Goal: Complete application form

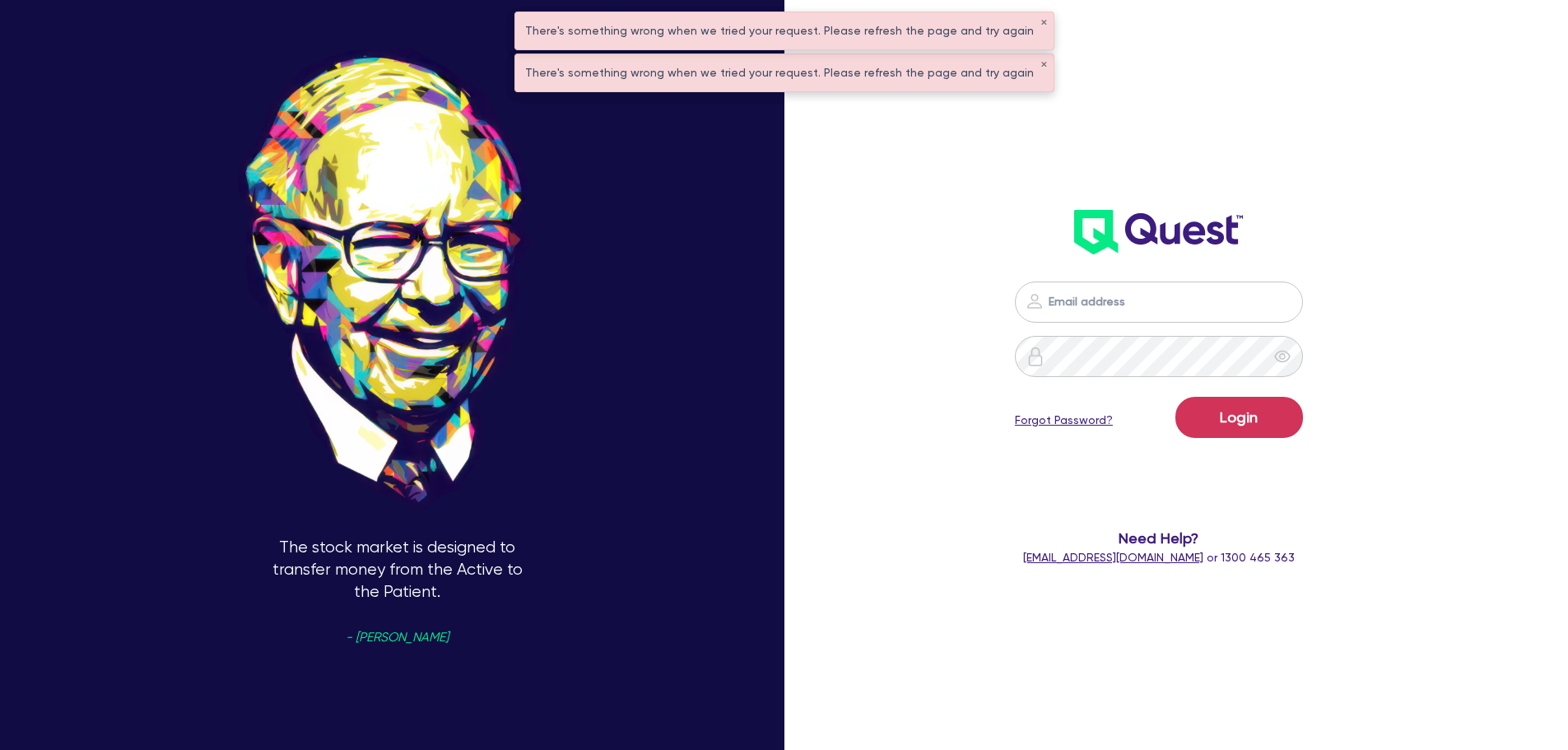
scroll to position [63, 0]
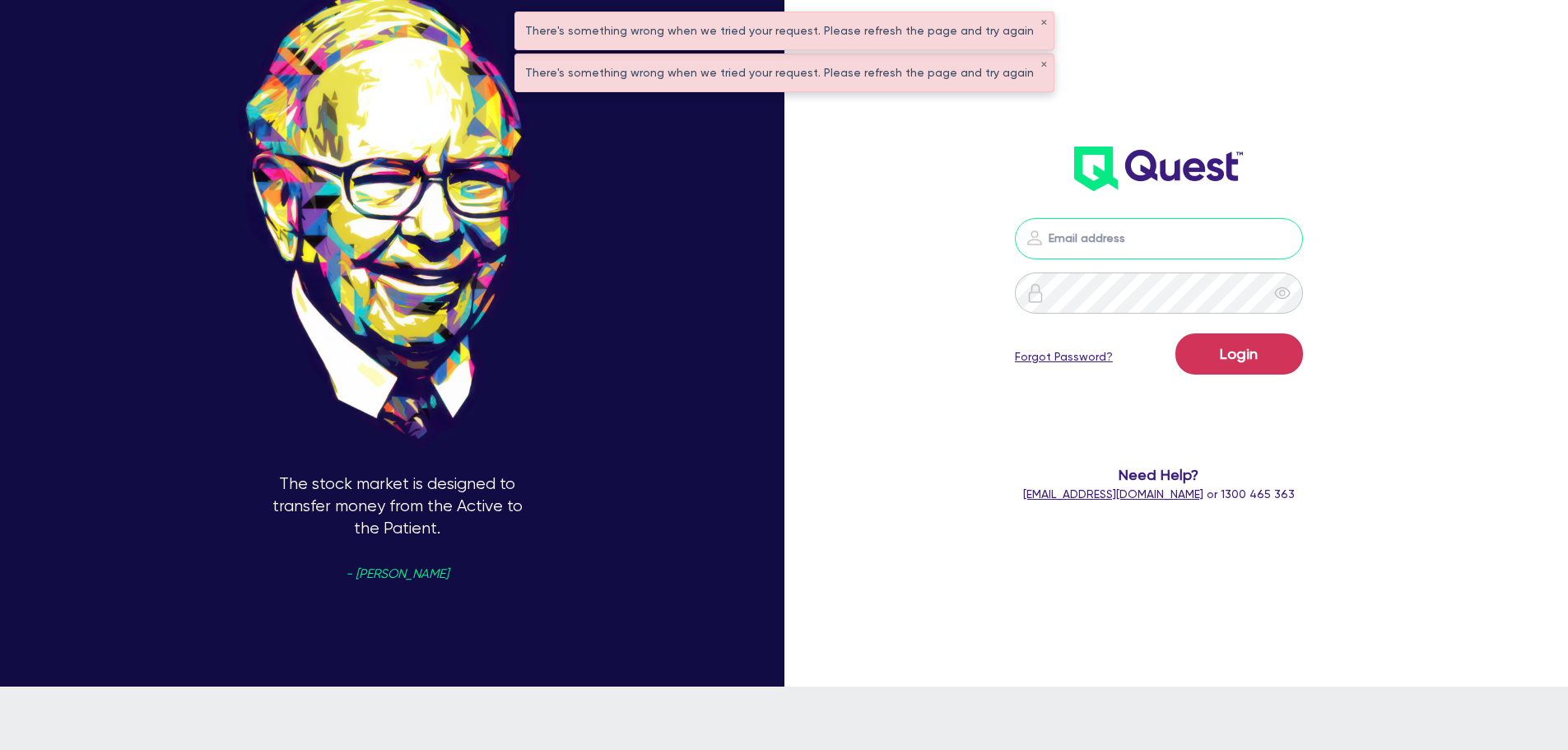
click at [1130, 232] on input "email" at bounding box center [1159, 239] width 288 height 41
type input "[EMAIL_ADDRESS][PERSON_NAME][DOMAIN_NAME]"
click at [1248, 337] on button "Login" at bounding box center [1239, 354] width 128 height 41
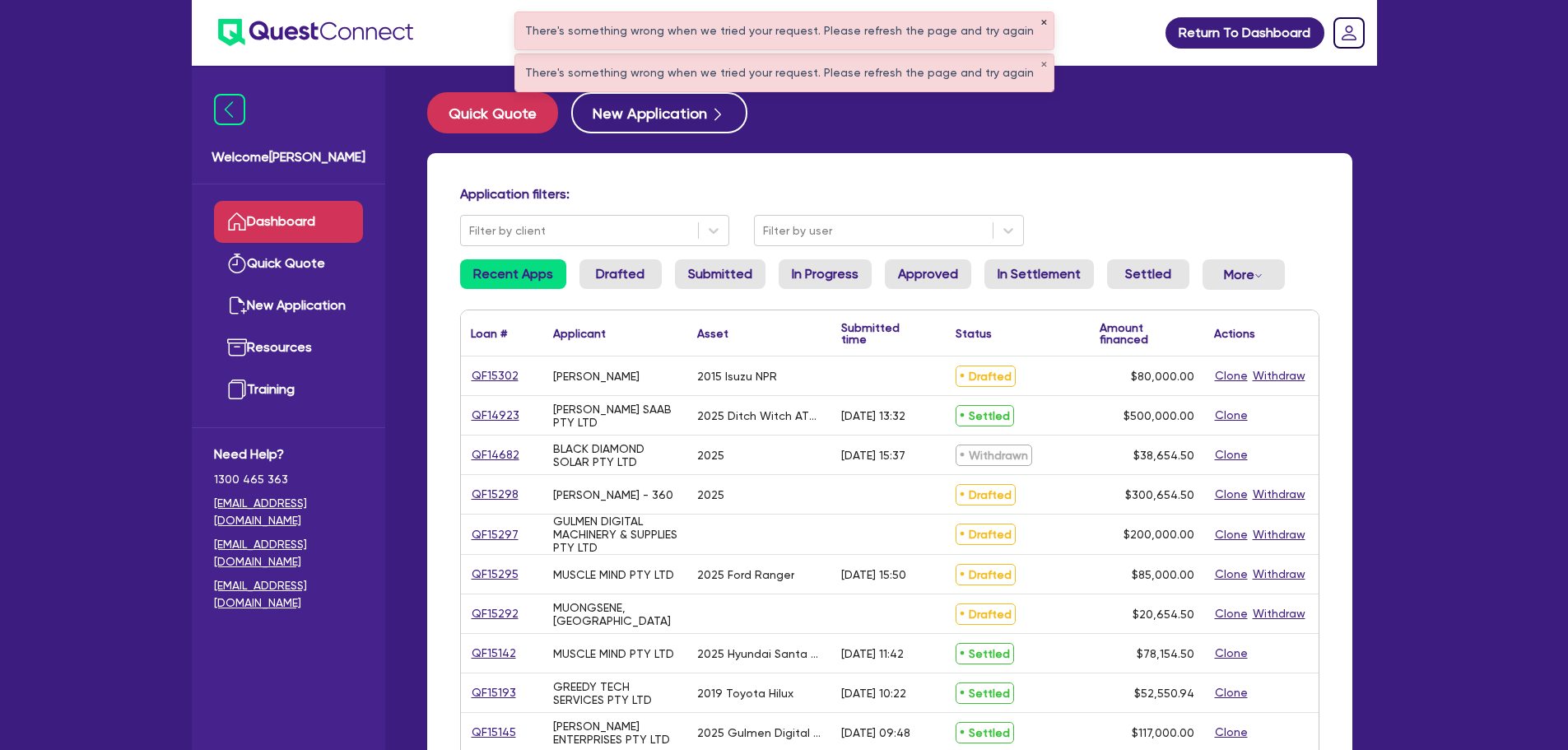
click at [1024, 21] on div "There's something wrong when we tried your request. Please refresh the page and…" at bounding box center [784, 31] width 538 height 37
click at [1040, 26] on button "✕" at bounding box center [1043, 23] width 6 height 8
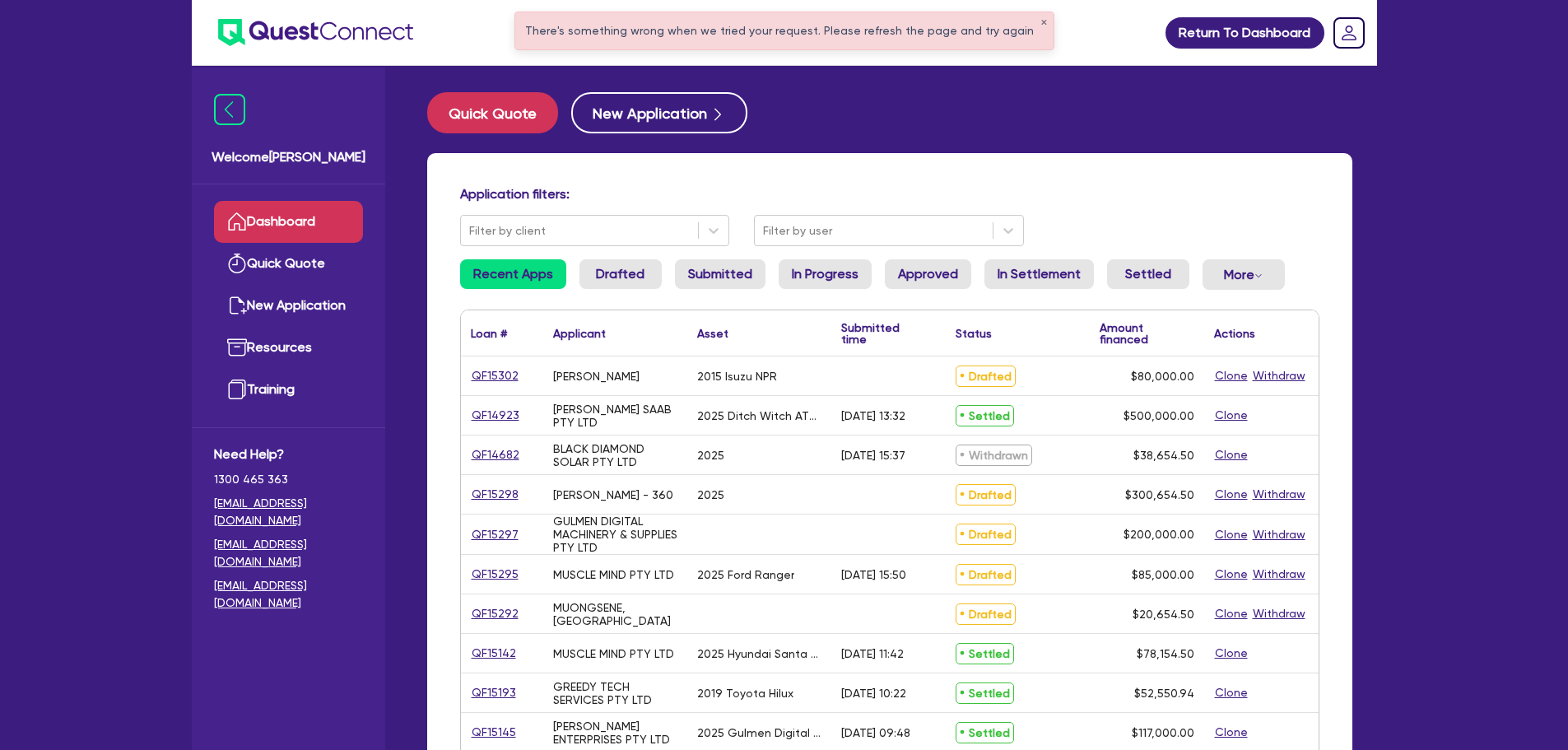
click at [1031, 27] on div "There's something wrong when we tried your request. Please refresh the page and…" at bounding box center [784, 31] width 538 height 37
click at [1040, 26] on button "✕" at bounding box center [1043, 23] width 6 height 8
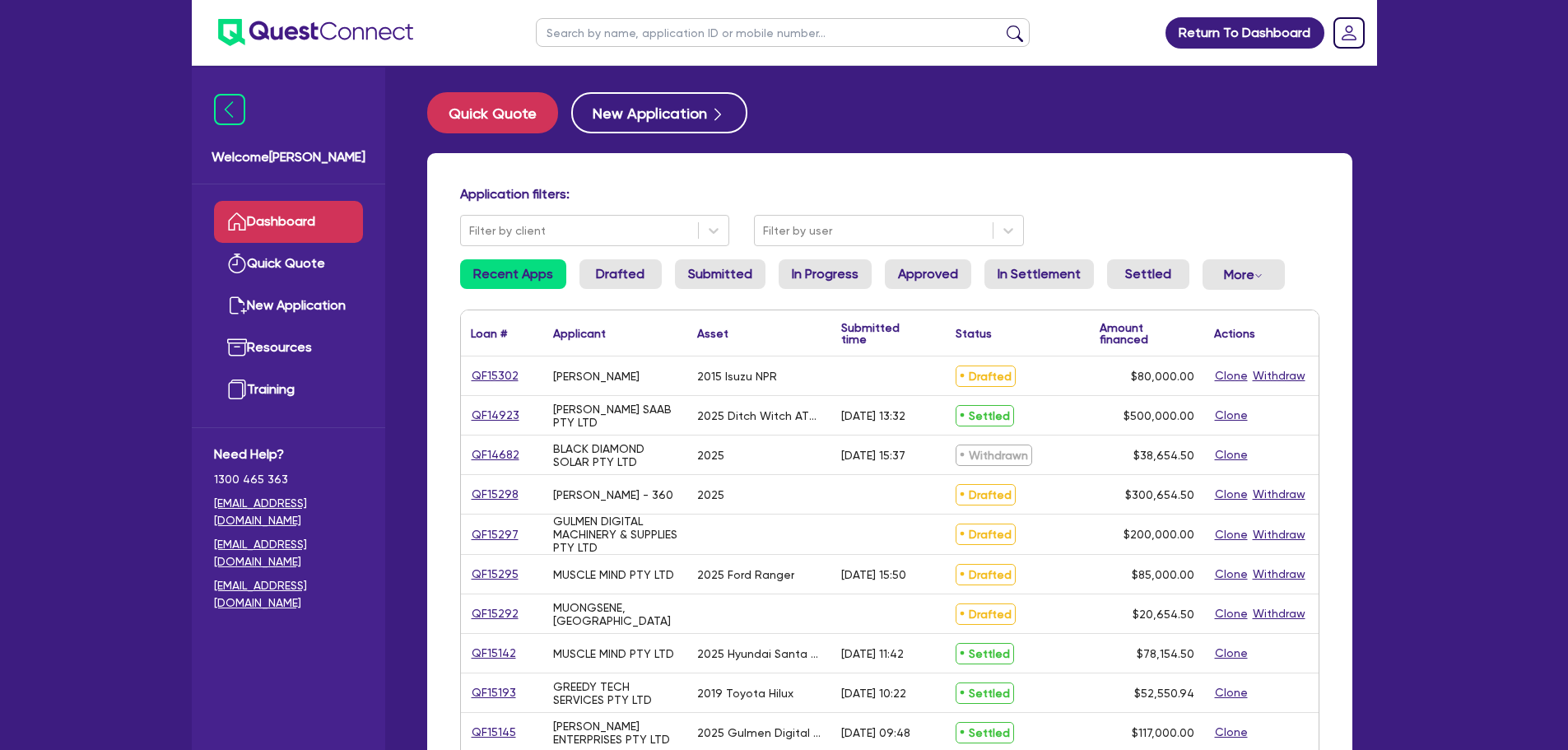
click at [917, 38] on input "text" at bounding box center [782, 33] width 494 height 29
type input "l"
type input "[PERSON_NAME]"
click at [1002, 24] on button "submit" at bounding box center [1014, 35] width 26 height 23
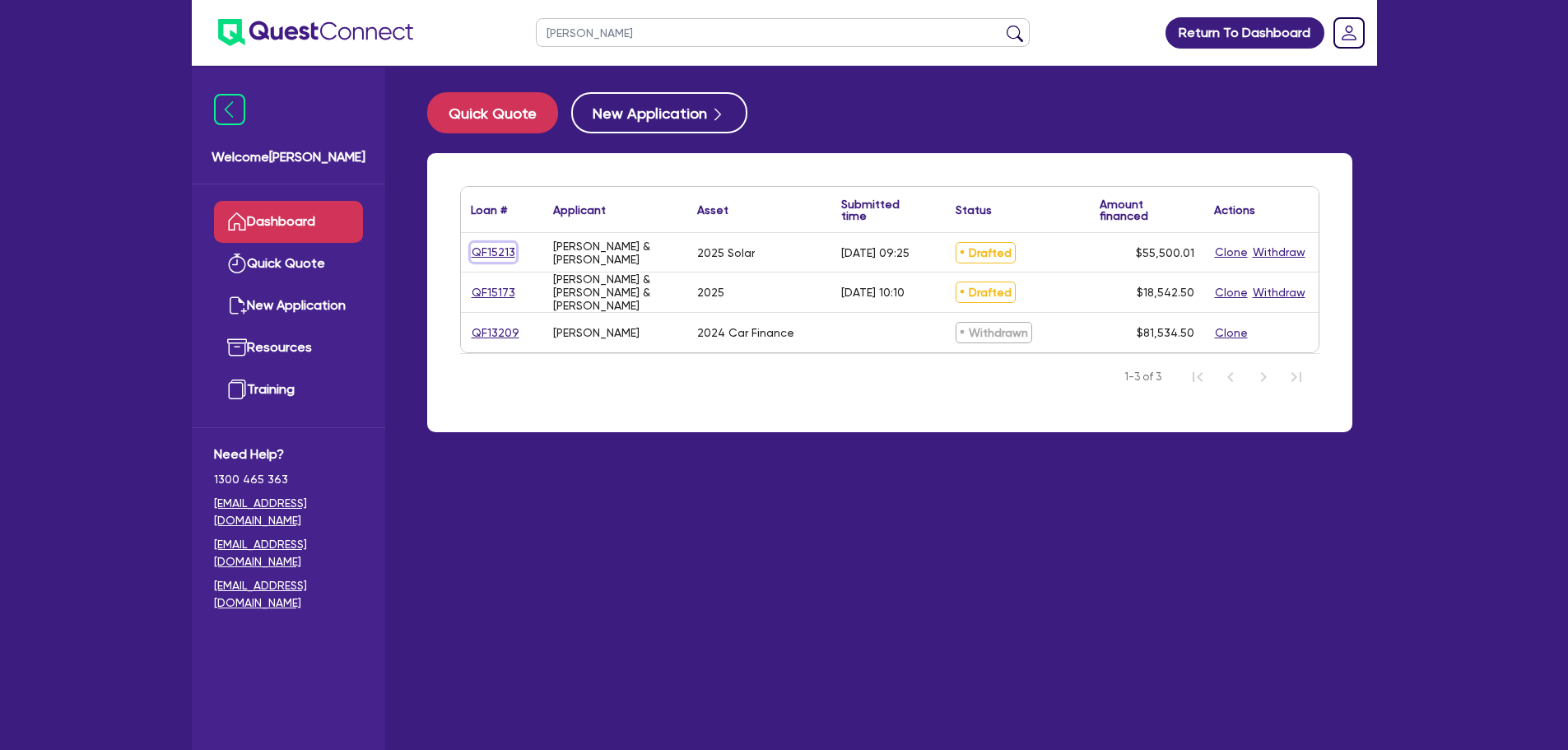
click at [502, 254] on link "QF15213" at bounding box center [493, 252] width 45 height 19
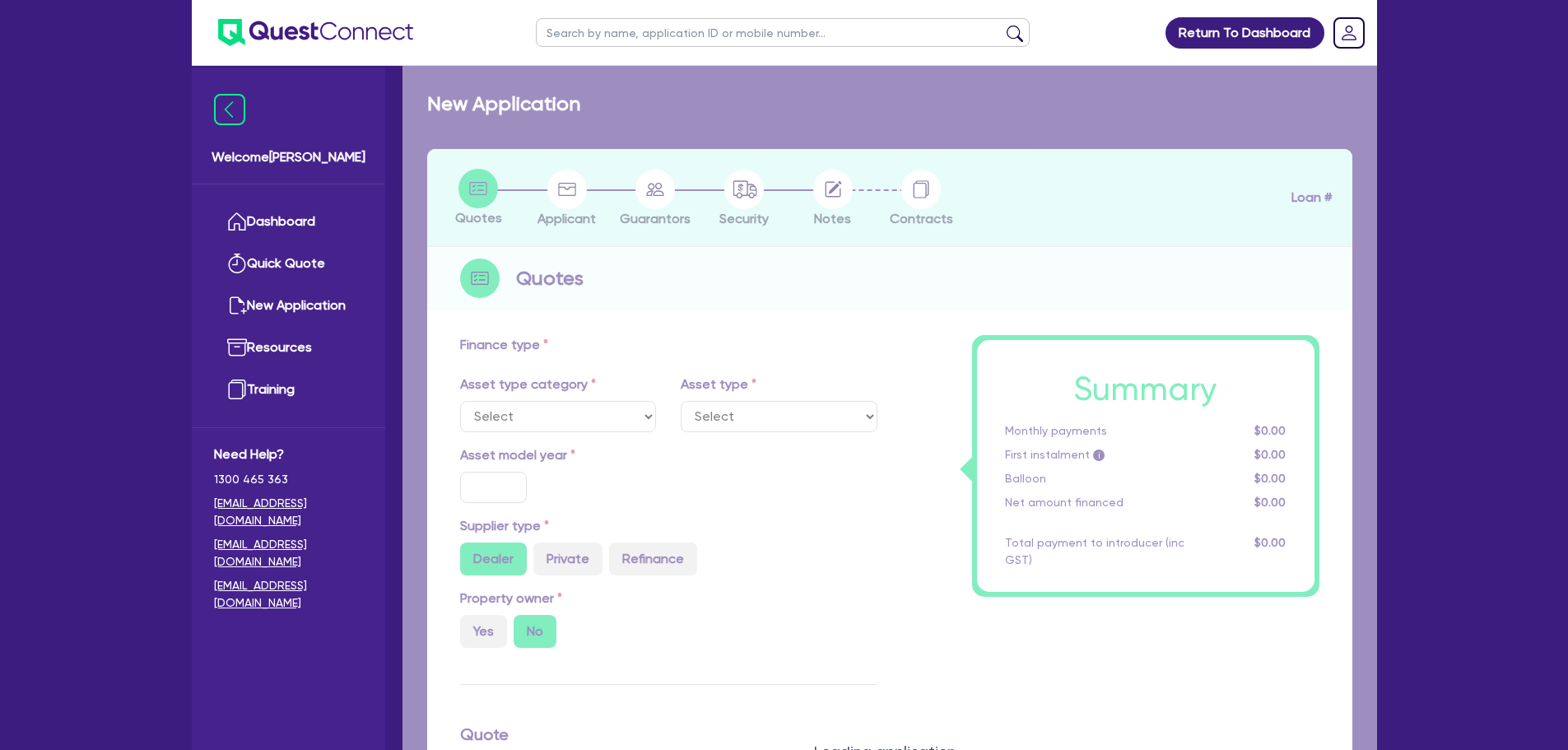
select select "SECONDARY_ASSETS"
type input "2025"
radio input "true"
type input "55,000"
type input "4"
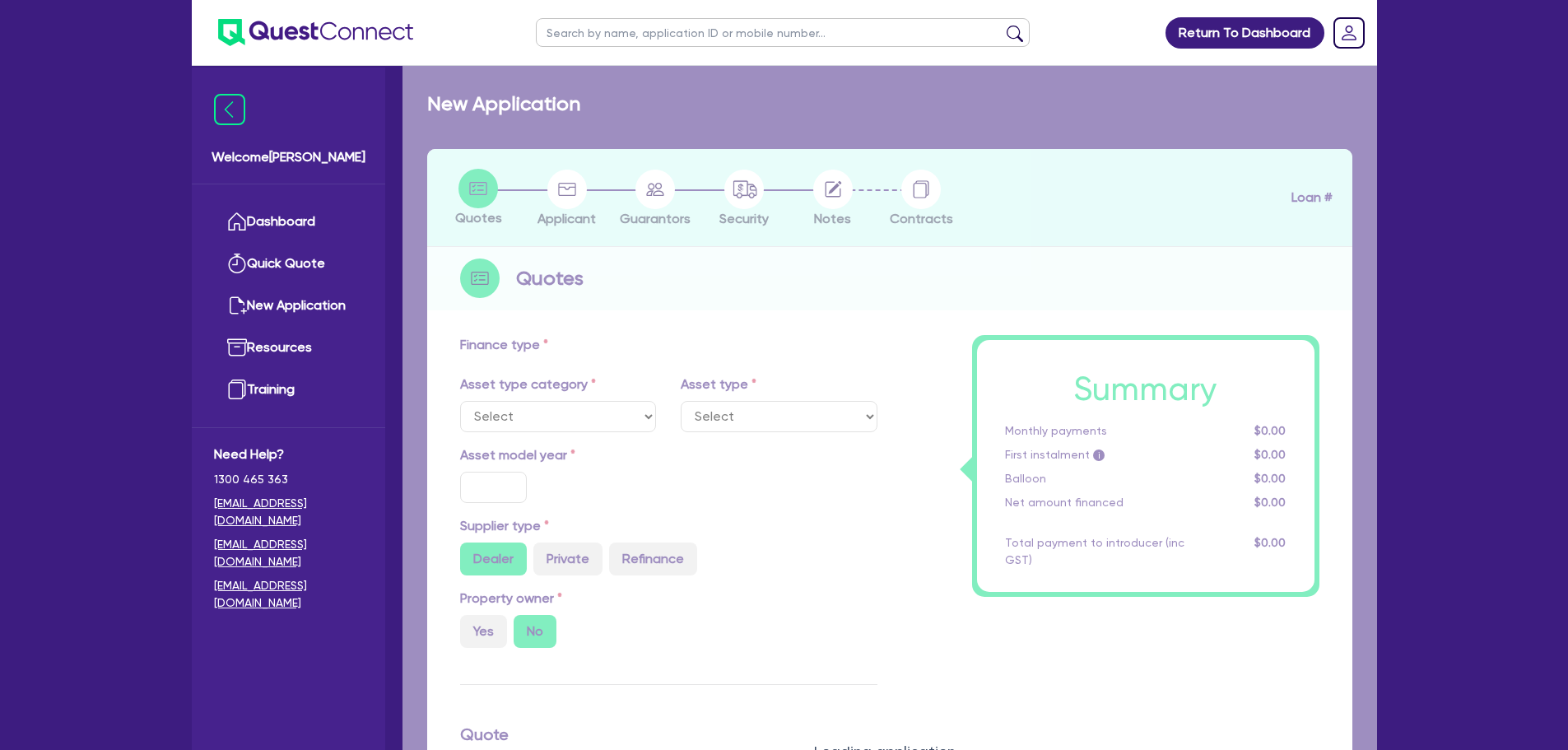
type input "2,220"
type input "8.99"
type input "454.55"
type input "227.27"
select select "SOLAR_AND_RENEWABLES"
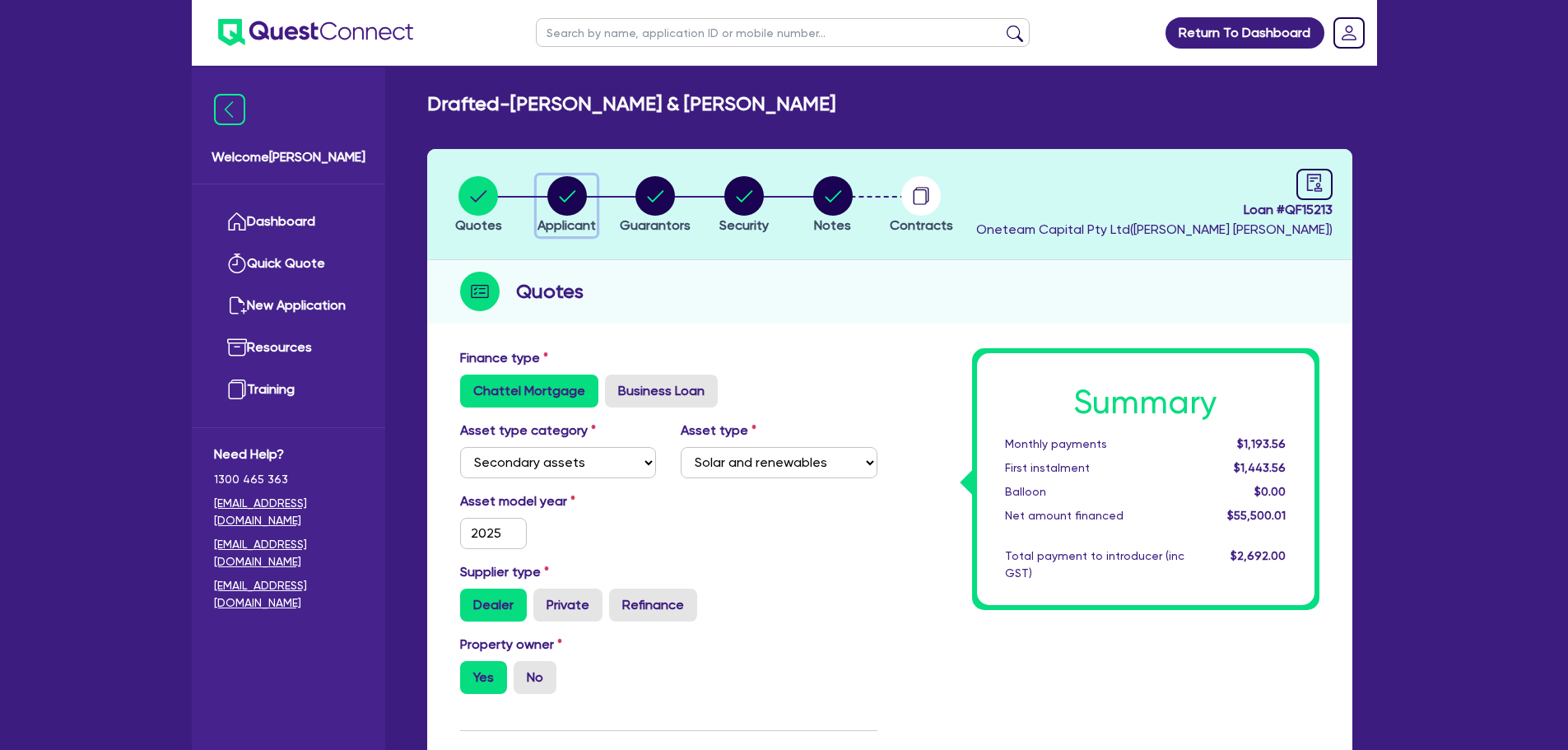
click at [568, 195] on circle "button" at bounding box center [567, 196] width 40 height 40
select select "PARTNERSHIP"
select select "AGRICULTURE"
select select "FARMERS"
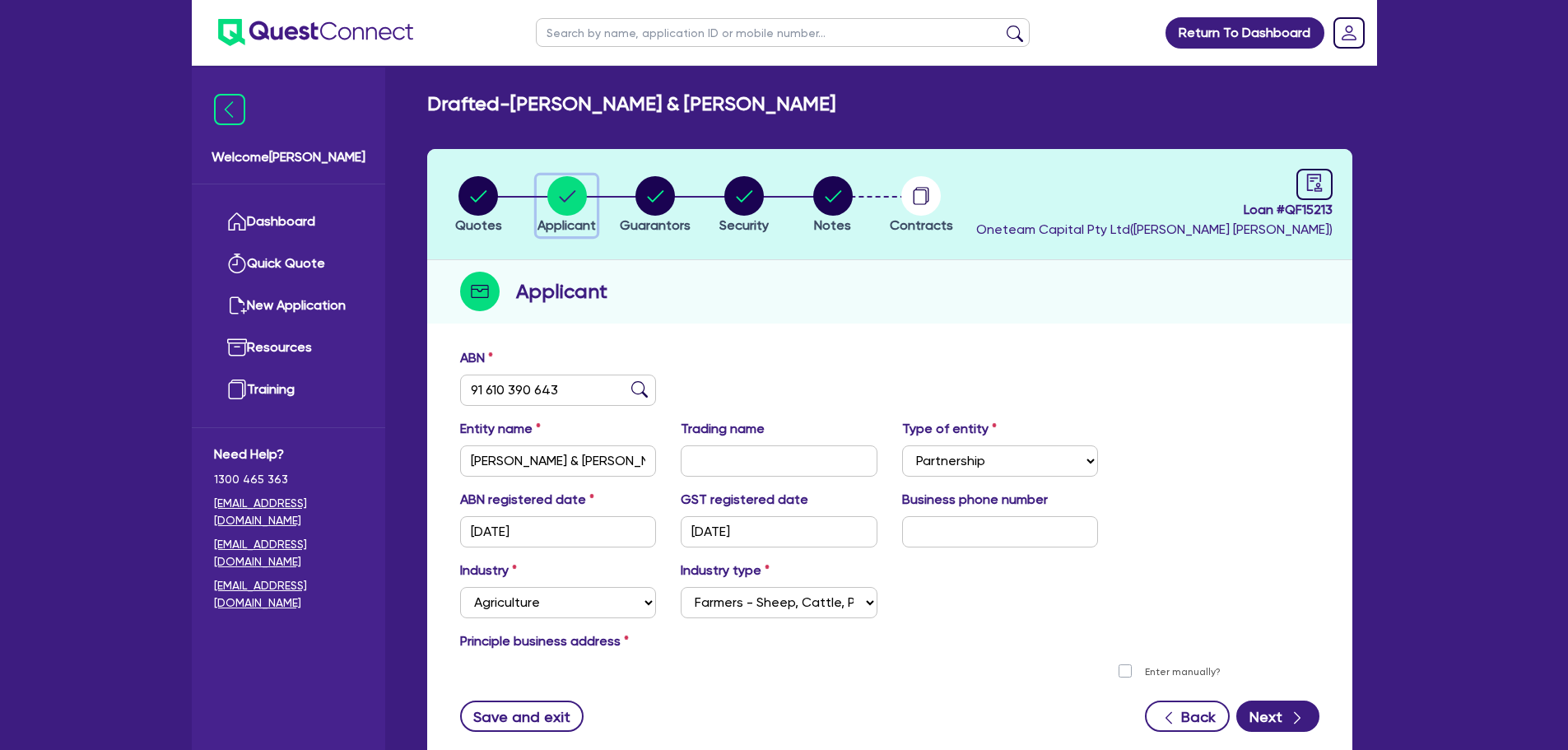
scroll to position [83, 0]
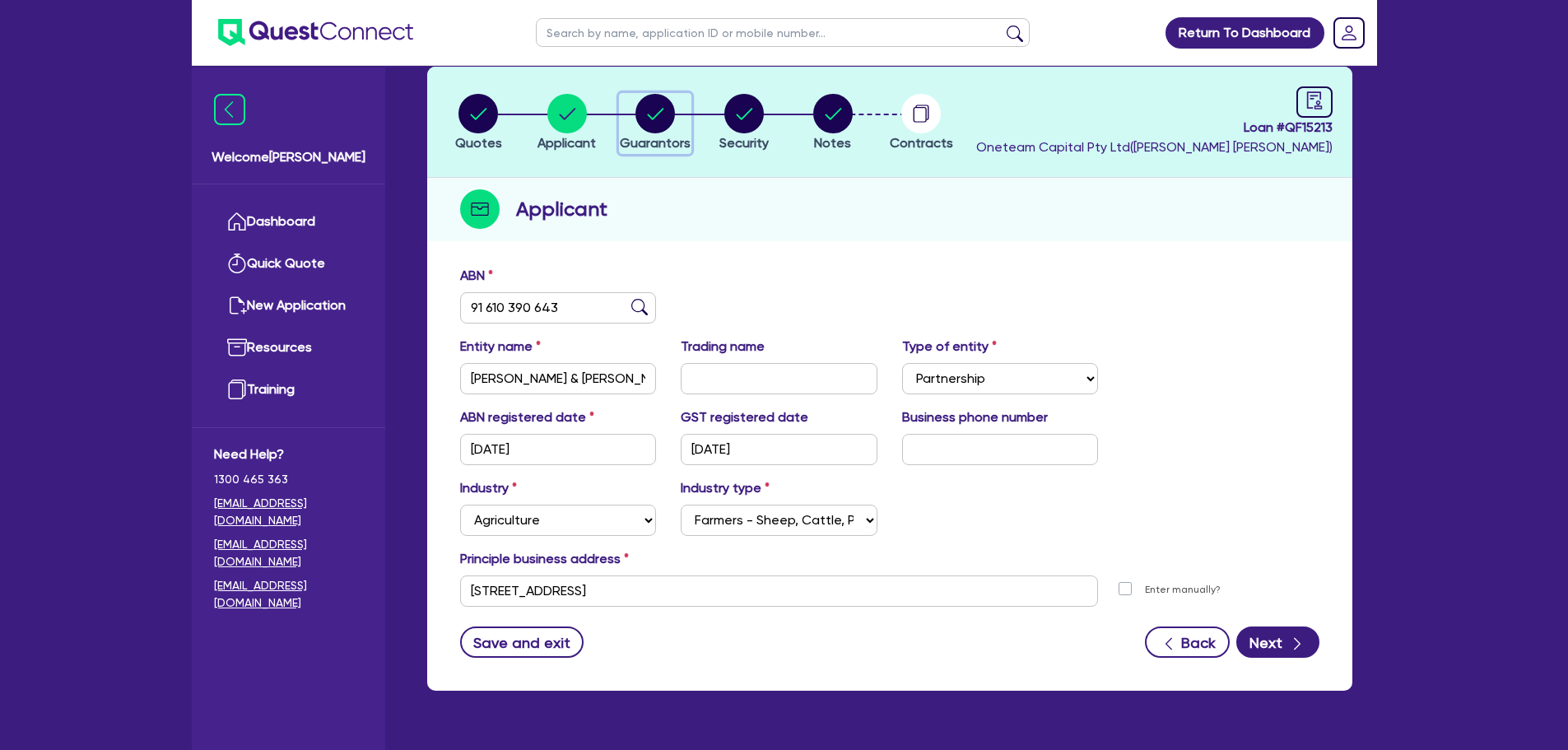
click at [662, 100] on circle "button" at bounding box center [655, 114] width 40 height 40
select select "MR"
select select "QLD"
select select "MARRIED"
select select "CASH"
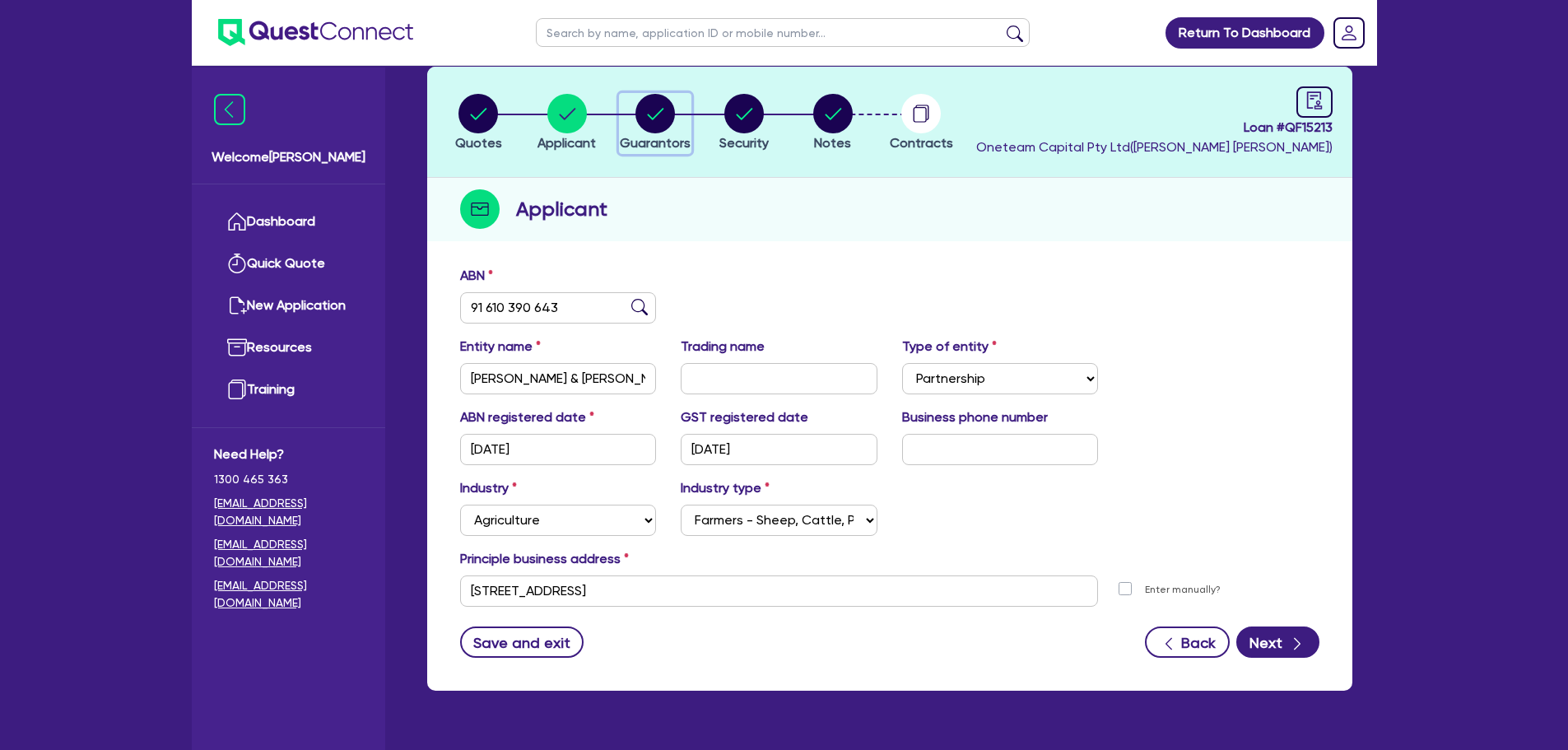
select select "PROPERTY"
select select "TRUCK"
select select "VEHICLE"
select select "HOUSEHOLD_PERSONAL"
select select "MORTGAGE"
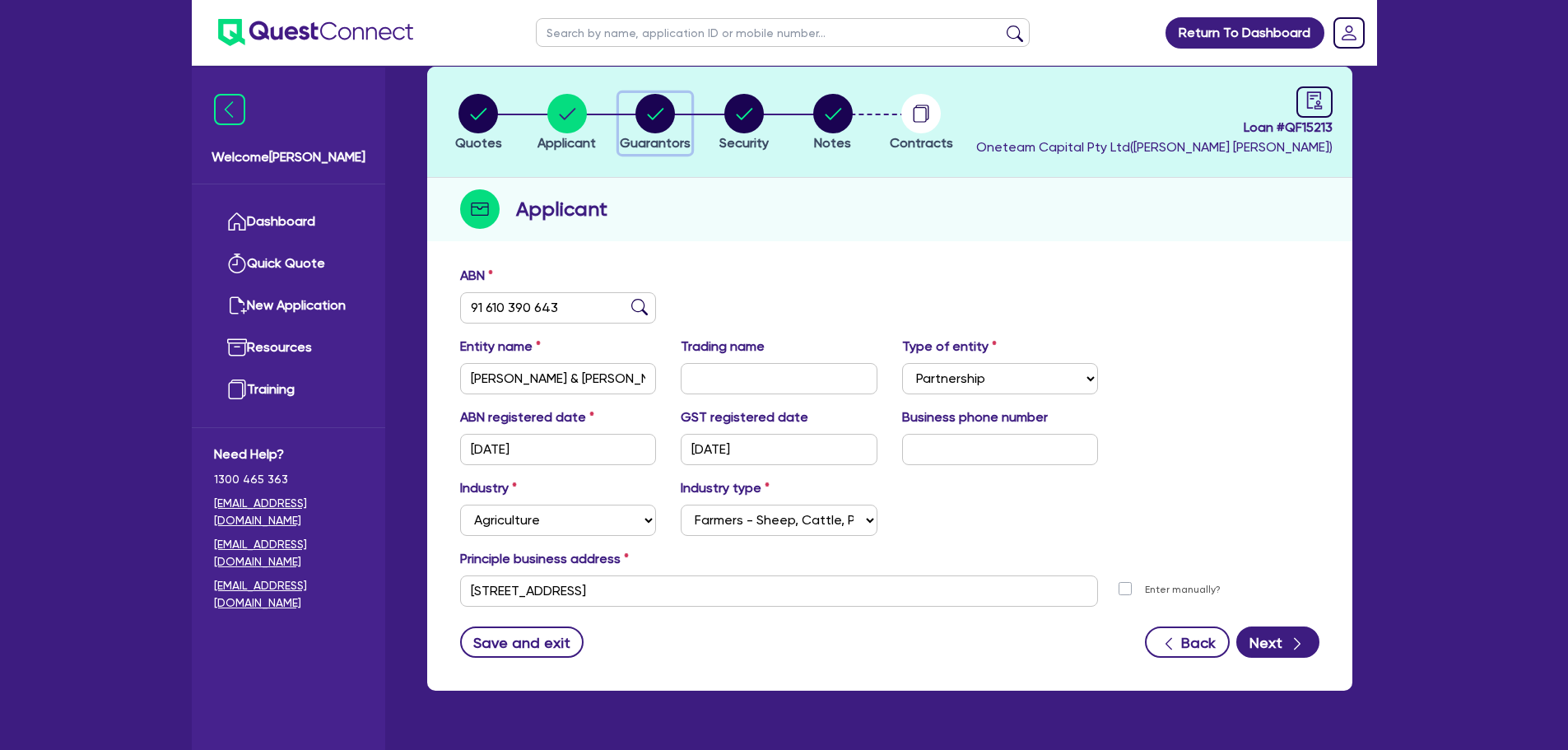
select select "MRS"
select select "QLD"
select select "MARRIED"
select select "CASH"
select select "PROPERTY"
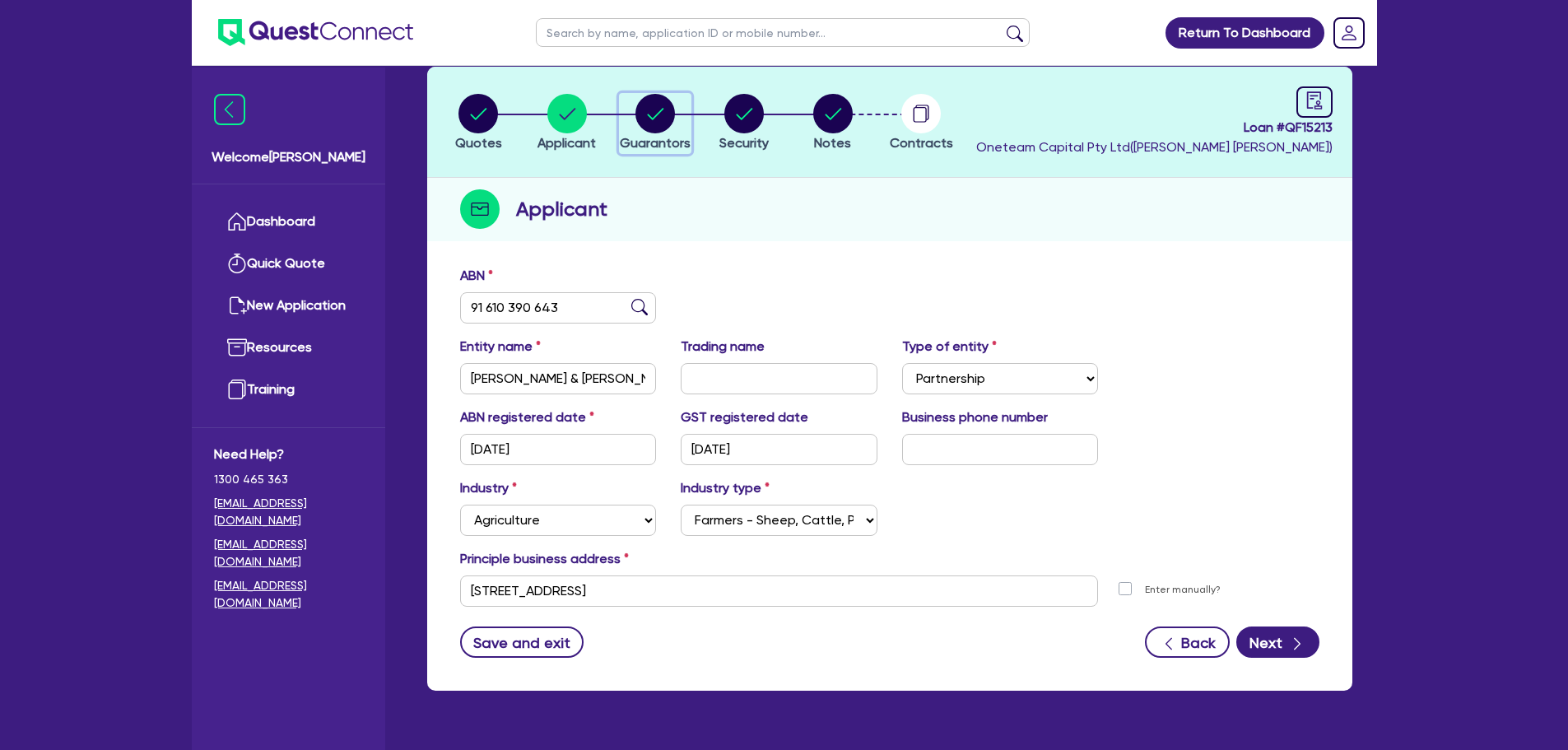
select select "TRUCK"
select select "VEHICLE"
select select "HOUSEHOLD_PERSONAL"
select select "MORTGAGE"
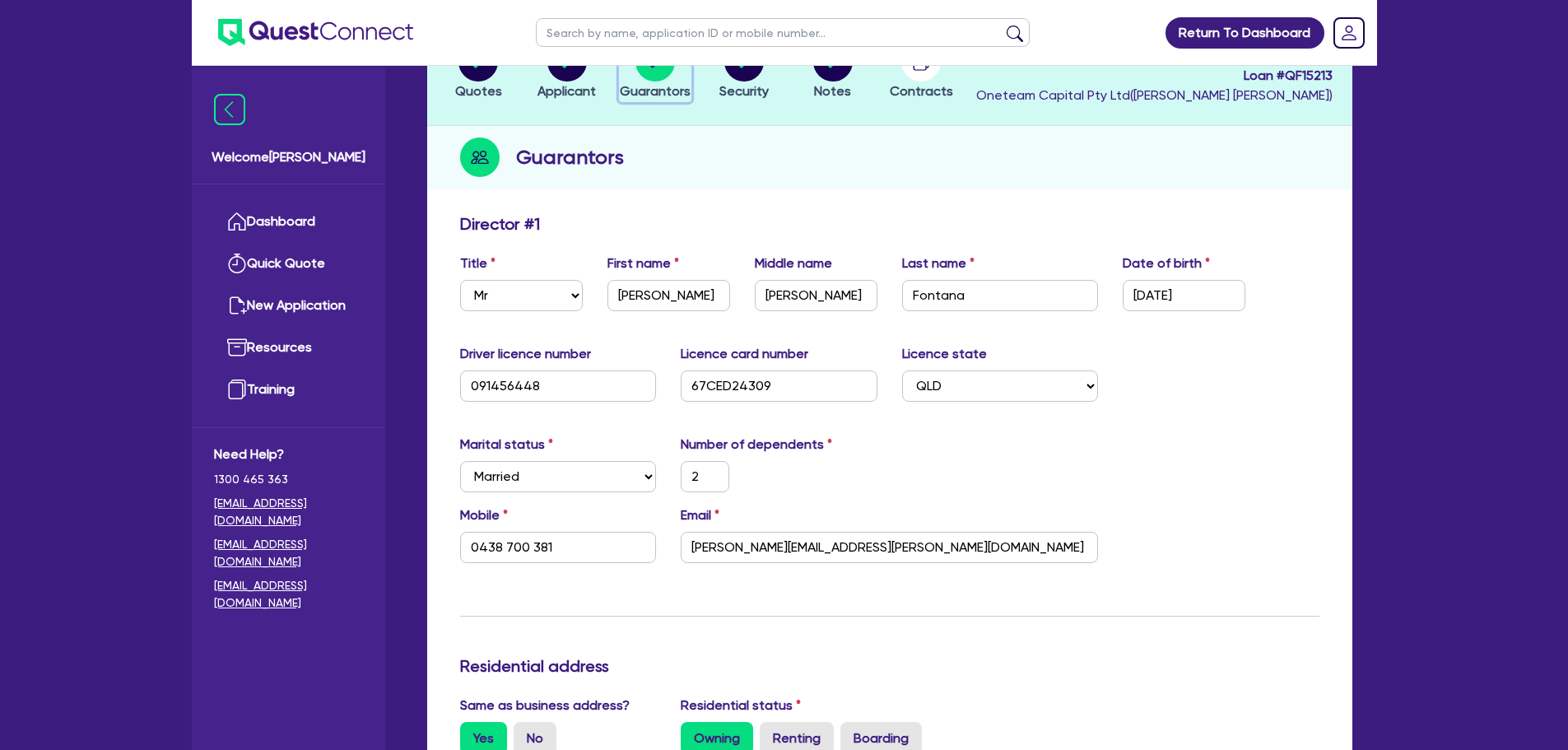
scroll to position [329, 0]
